Goal: Obtain resource: Obtain resource

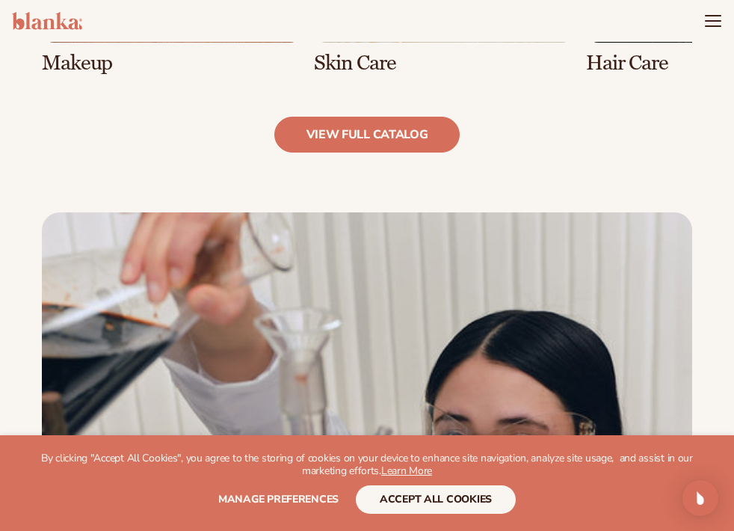
scroll to position [1327, 0]
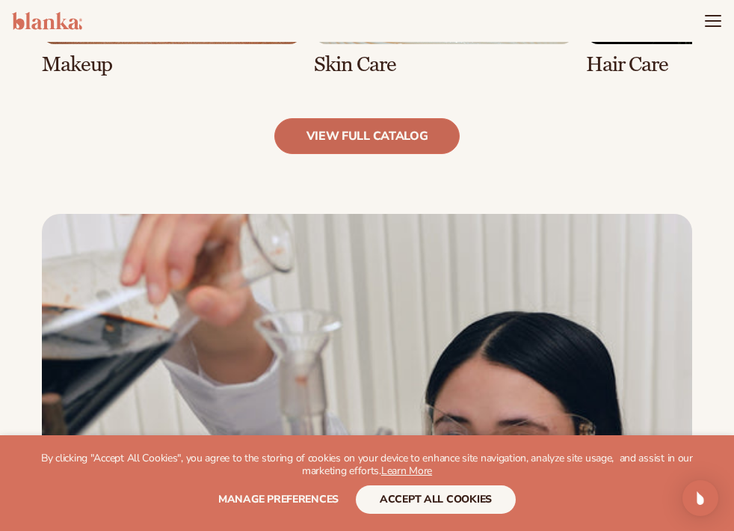
click at [433, 130] on link "view full catalog" at bounding box center [367, 136] width 186 height 36
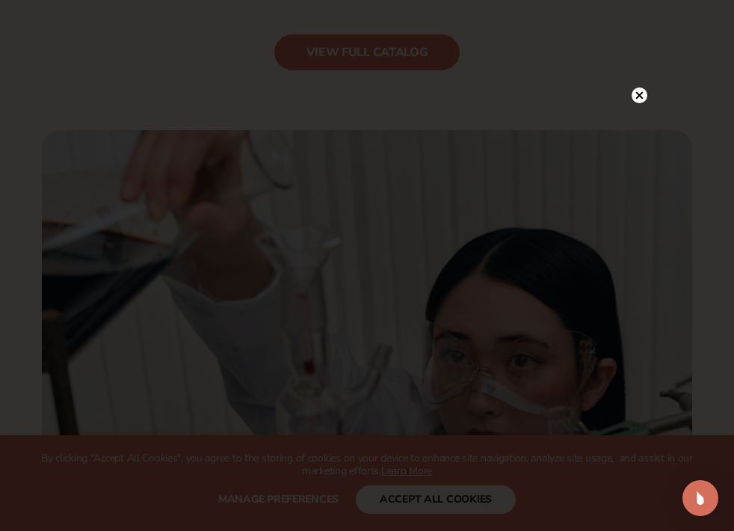
scroll to position [1414, 0]
click at [643, 92] on circle at bounding box center [640, 95] width 16 height 16
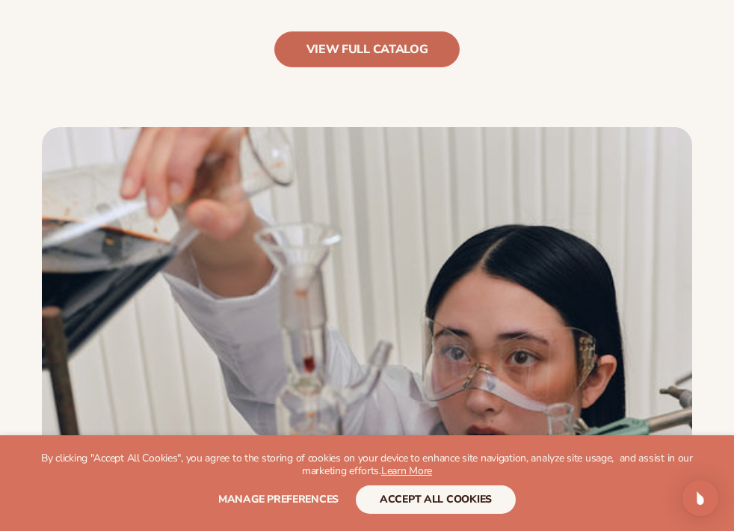
click at [360, 49] on link "view full catalog" at bounding box center [367, 49] width 186 height 36
